Goal: Contribute content: Add original content to the website for others to see

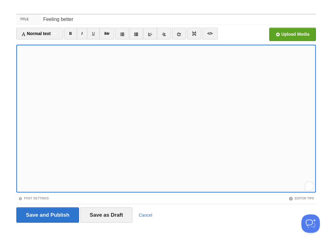
scroll to position [130, 0]
click at [78, 20] on input "Feeling better" at bounding box center [178, 19] width 274 height 10
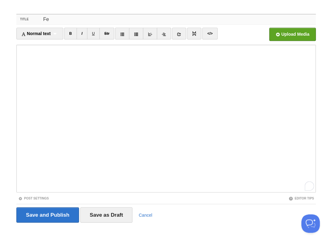
type input "F"
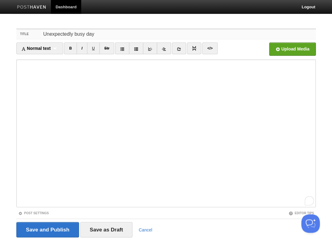
type input "Unexpectedly busy day"
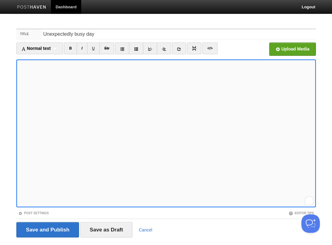
scroll to position [95, 0]
click at [47, 229] on input "Save and Publish" at bounding box center [47, 229] width 63 height 15
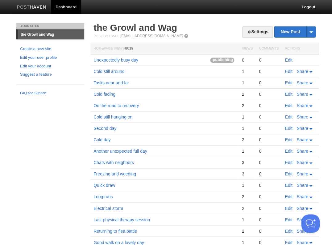
click at [289, 59] on link "Edit" at bounding box center [288, 60] width 7 height 5
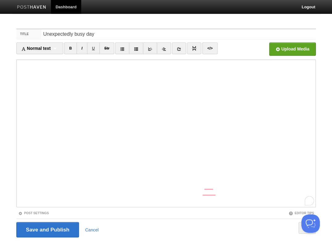
scroll to position [71, 0]
click at [308, 200] on div "3" at bounding box center [308, 200] width 7 height 7
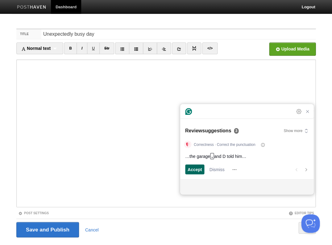
click at [196, 170] on span "Accept" at bounding box center [194, 169] width 14 height 6
click at [193, 169] on span "Accept" at bounding box center [194, 169] width 14 height 6
click at [192, 170] on span "Accept" at bounding box center [194, 169] width 14 height 6
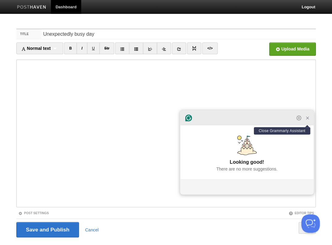
click at [306, 121] on icon "Close Grammarly Assistant" at bounding box center [307, 118] width 5 height 5
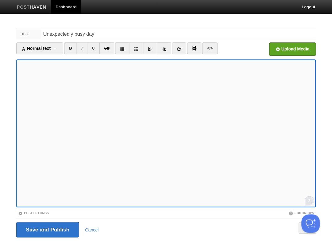
scroll to position [136, 0]
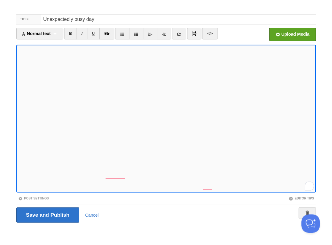
scroll to position [214, 0]
